Goal: Information Seeking & Learning: Learn about a topic

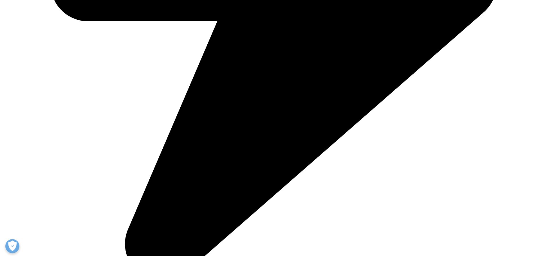
scroll to position [422, 0]
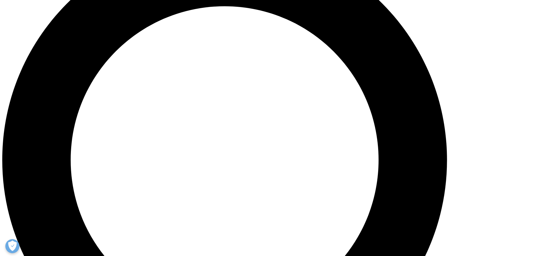
scroll to position [676, 0]
